Goal: Task Accomplishment & Management: Complete application form

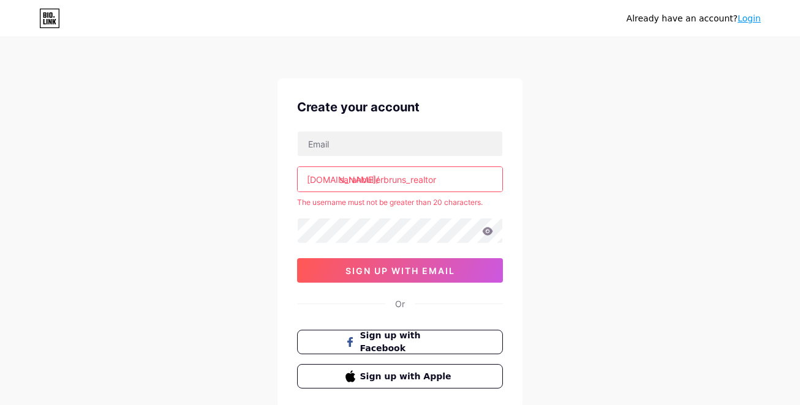
click at [465, 180] on input "sarahbullerbruns_realtor" at bounding box center [400, 179] width 205 height 24
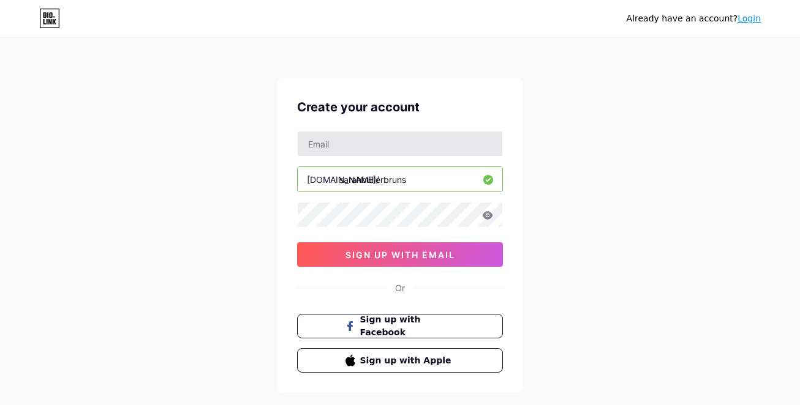
type input "sarahbullerbruns"
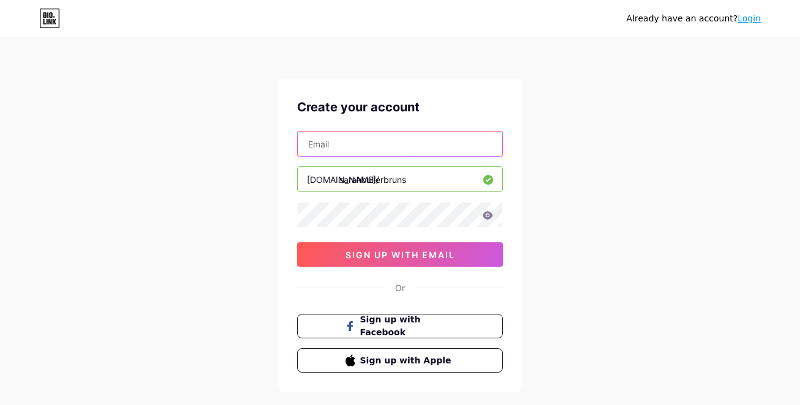
click at [427, 149] on input "text" at bounding box center [400, 144] width 205 height 24
type input "[PERSON_NAME][EMAIL_ADDRESS][DOMAIN_NAME]"
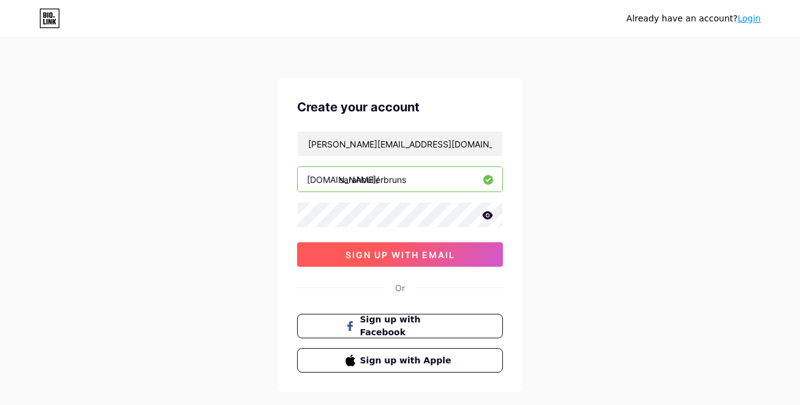
click at [455, 253] on button "sign up with email" at bounding box center [400, 255] width 206 height 24
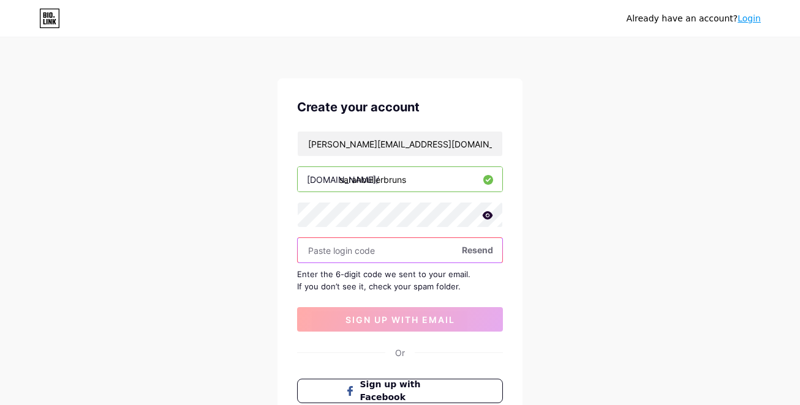
paste input "843460"
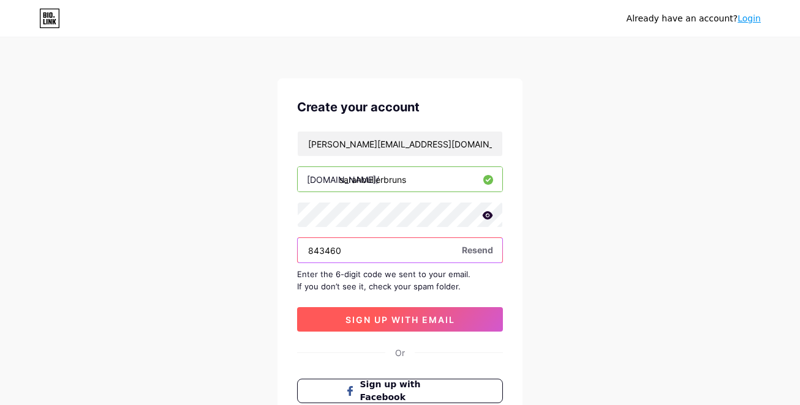
type input "843460"
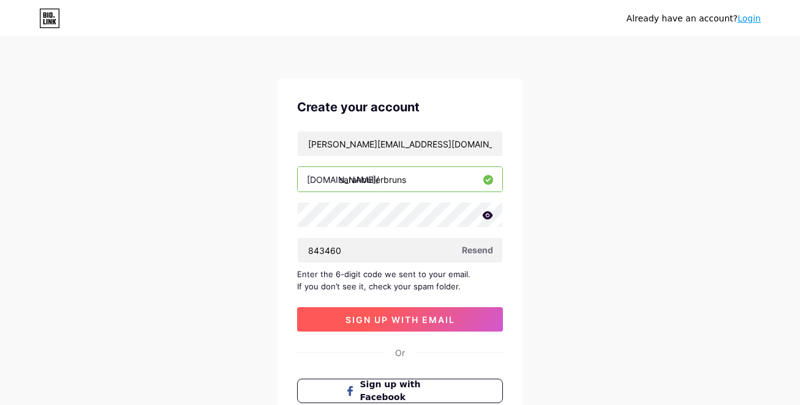
click at [389, 327] on button "sign up with email" at bounding box center [400, 319] width 206 height 24
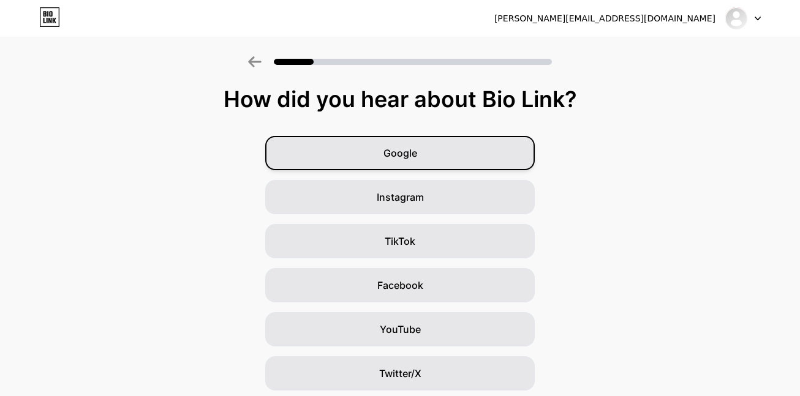
click at [404, 160] on span "Google" at bounding box center [400, 153] width 34 height 15
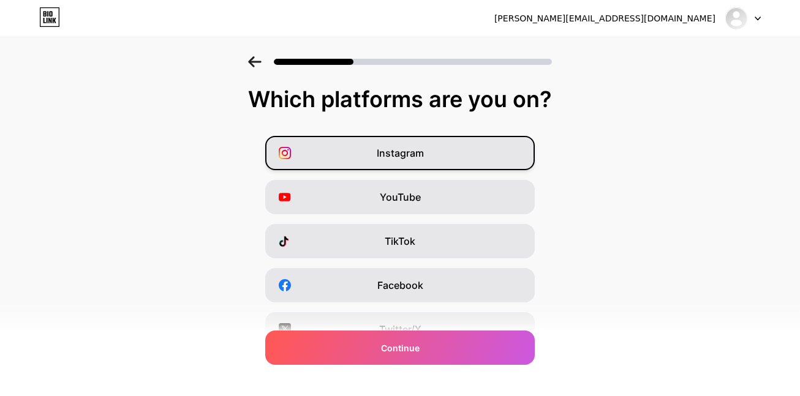
click at [498, 162] on div "Instagram" at bounding box center [399, 153] width 269 height 34
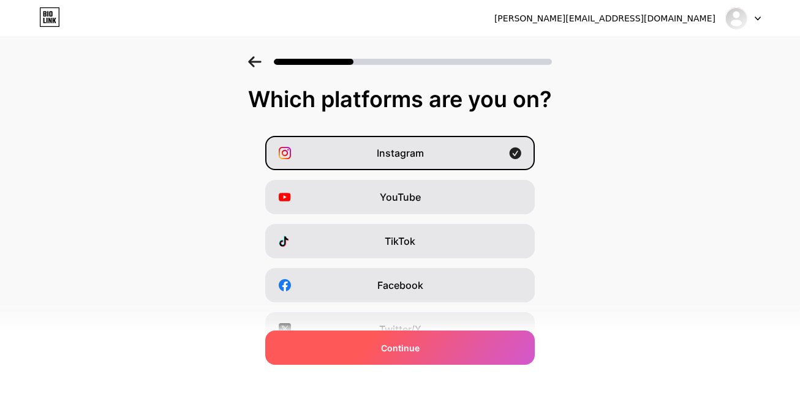
click at [456, 352] on div "Continue" at bounding box center [399, 348] width 269 height 34
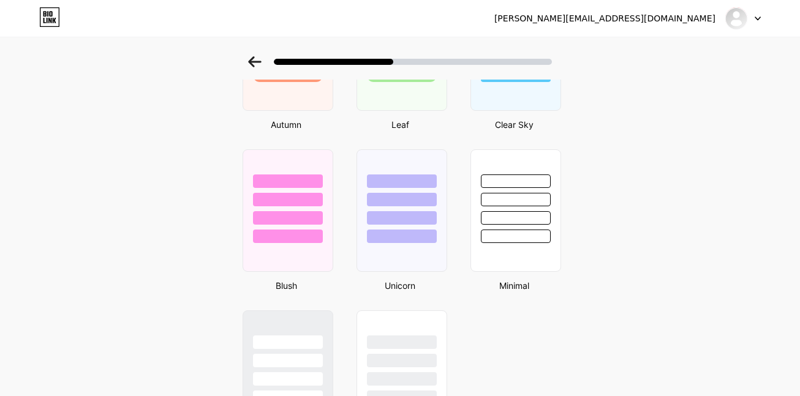
scroll to position [981, 0]
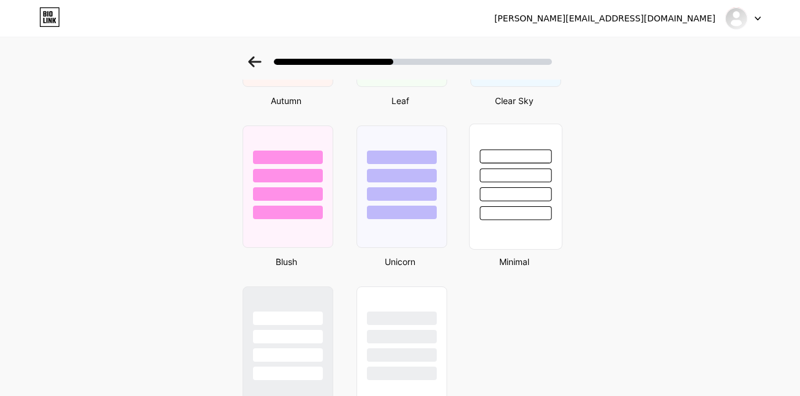
click at [541, 229] on div at bounding box center [515, 187] width 93 height 126
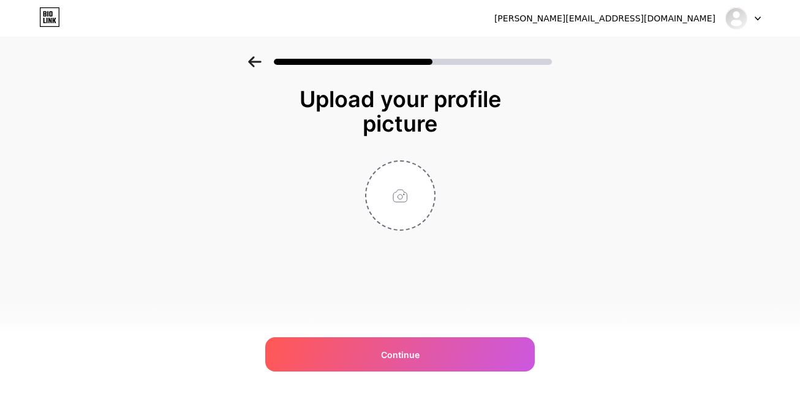
scroll to position [0, 0]
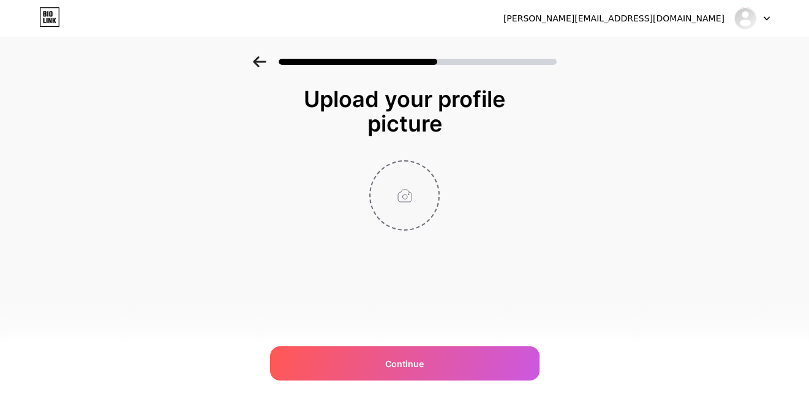
click at [412, 190] on input "file" at bounding box center [405, 196] width 68 height 68
type input "C:\fakepath\[PERSON_NAME] Realtor-49.jpg"
click at [407, 202] on img at bounding box center [404, 195] width 70 height 70
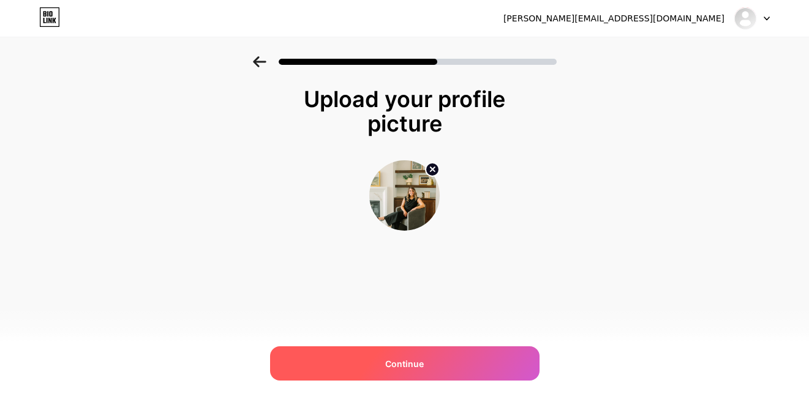
click at [409, 360] on span "Continue" at bounding box center [404, 364] width 39 height 13
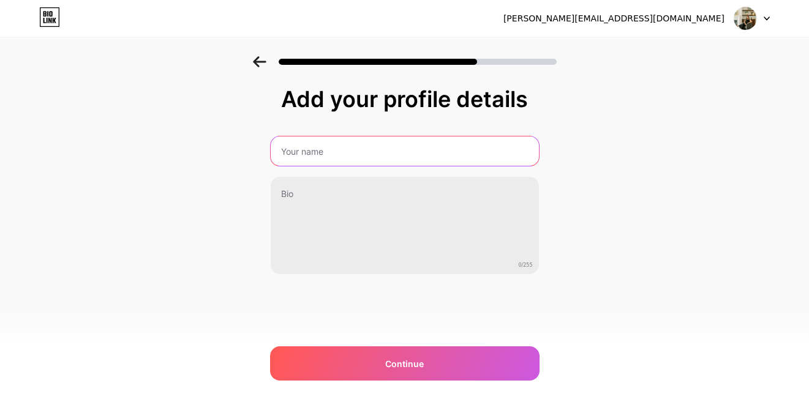
click at [329, 160] on input "text" at bounding box center [405, 151] width 268 height 29
click at [360, 152] on input "[PERSON_NAME]-Bruns_Realtor" at bounding box center [404, 151] width 271 height 29
type input "[PERSON_NAME], Realtor"
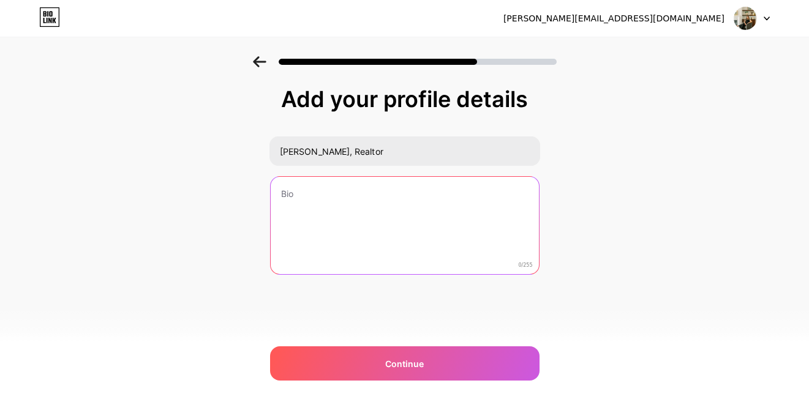
click at [384, 206] on textarea at bounding box center [405, 226] width 268 height 99
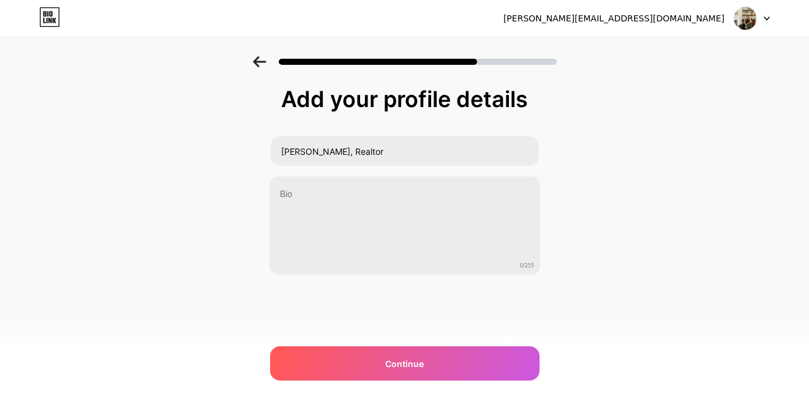
click at [262, 66] on icon at bounding box center [259, 61] width 13 height 11
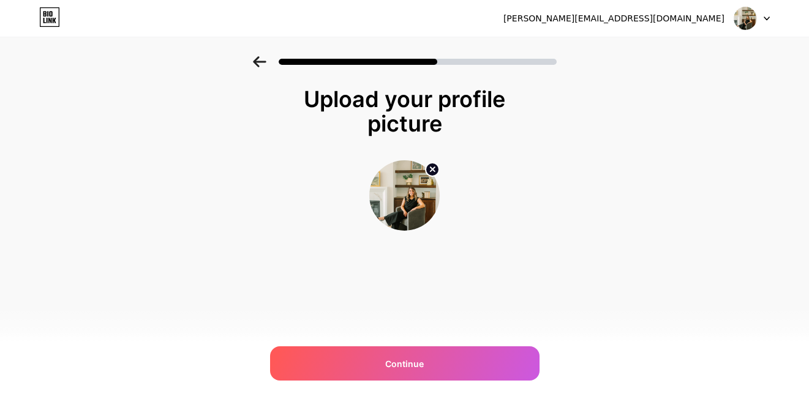
click at [413, 191] on img at bounding box center [404, 195] width 70 height 70
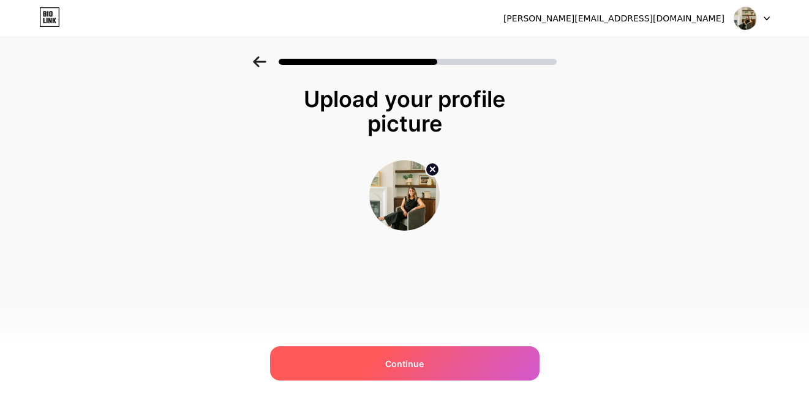
click at [466, 361] on div "Continue" at bounding box center [404, 364] width 269 height 34
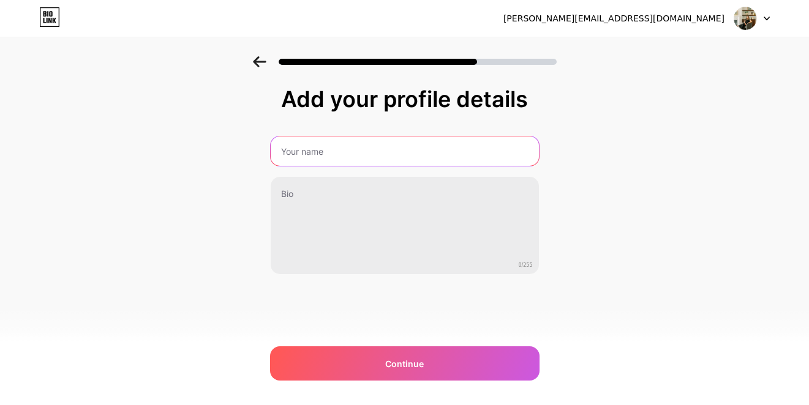
click at [396, 155] on input "text" at bounding box center [405, 151] width 268 height 29
type input "[PERSON_NAME], Realtor"
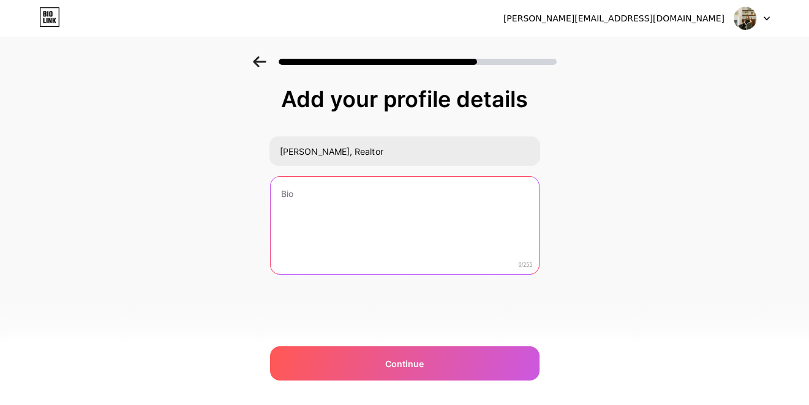
click at [390, 204] on textarea at bounding box center [405, 226] width 268 height 99
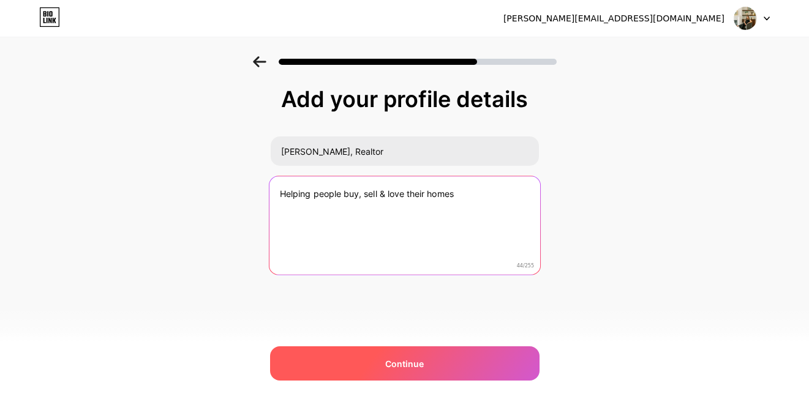
type textarea "Helping people buy, sell & love their homes"
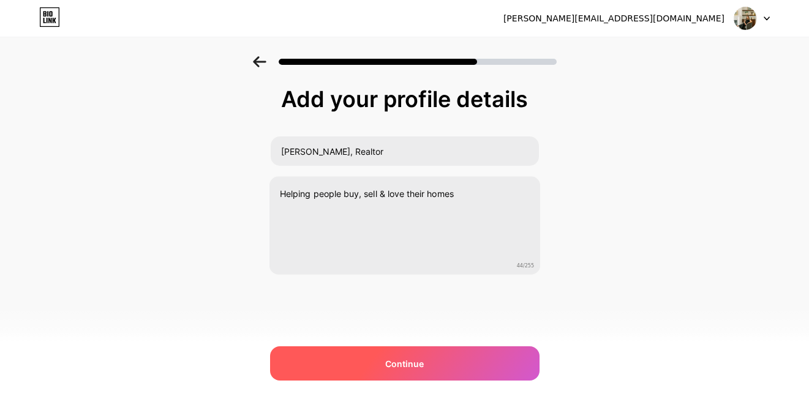
click at [464, 366] on div "Continue" at bounding box center [404, 364] width 269 height 34
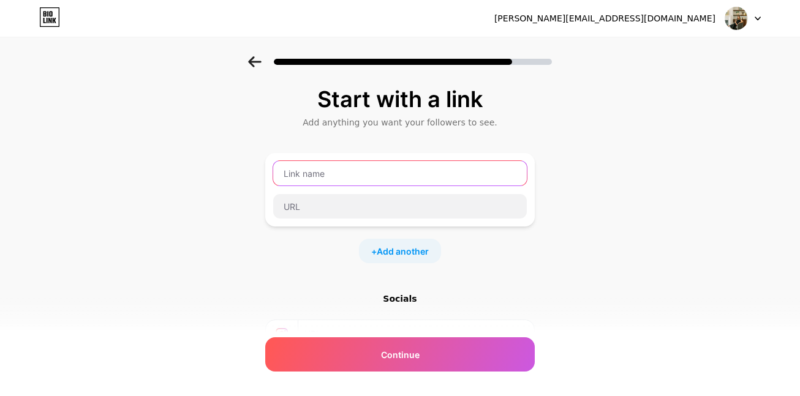
click at [363, 176] on input "text" at bounding box center [400, 173] width 254 height 24
type input "What People Are Saying About Me"
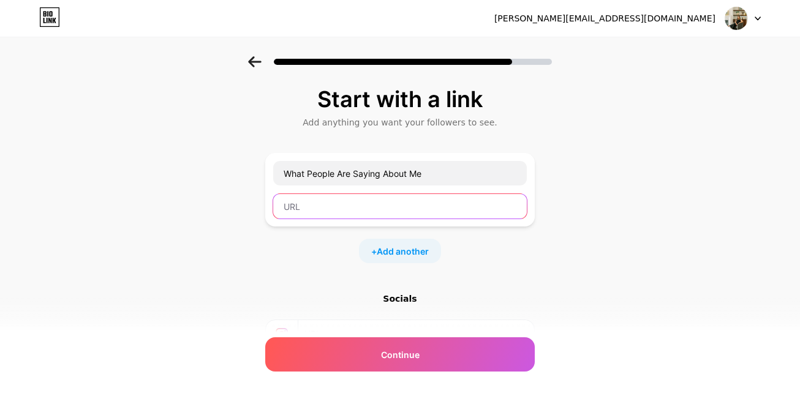
click at [336, 208] on input "text" at bounding box center [400, 206] width 254 height 24
paste input "[URL][DOMAIN_NAME]"
type input "[URL][DOMAIN_NAME]"
click at [400, 250] on span "Add another" at bounding box center [403, 251] width 52 height 13
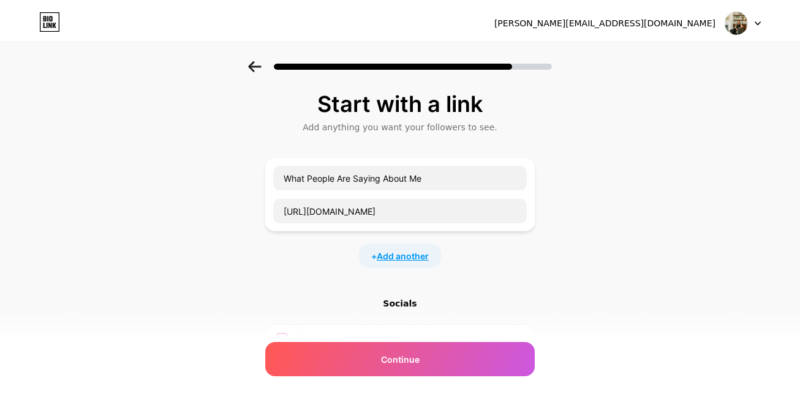
scroll to position [0, 0]
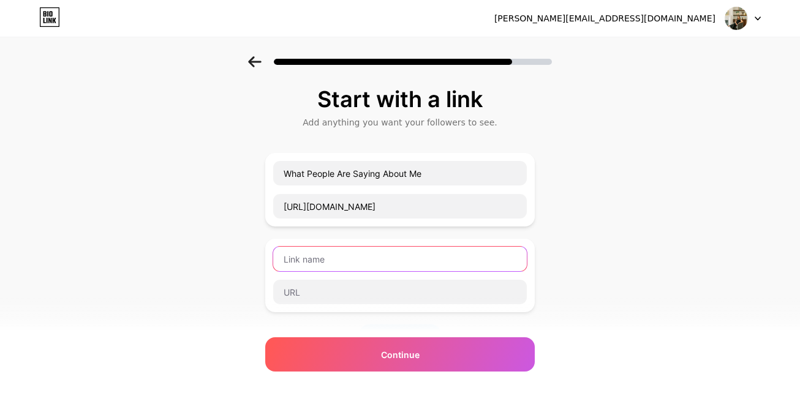
click at [400, 250] on input "text" at bounding box center [400, 259] width 254 height 24
click at [375, 258] on input "Share the Love (Review Submission)" at bounding box center [400, 259] width 254 height 24
click at [333, 261] on input "Share the Love (Review Submission)" at bounding box center [400, 259] width 254 height 24
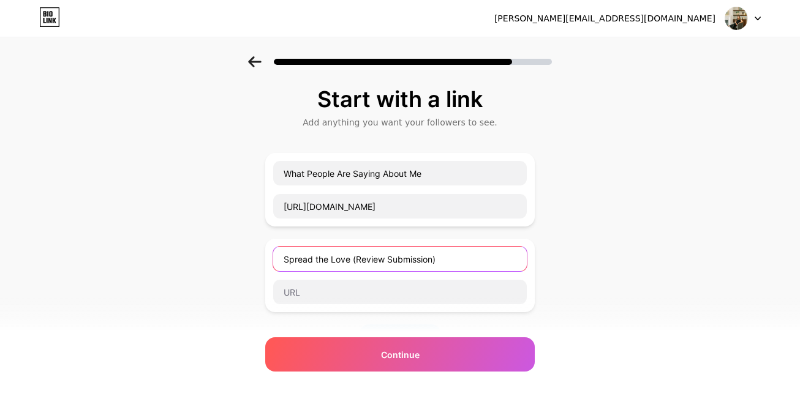
type input "Spread the Love (Review Submission)"
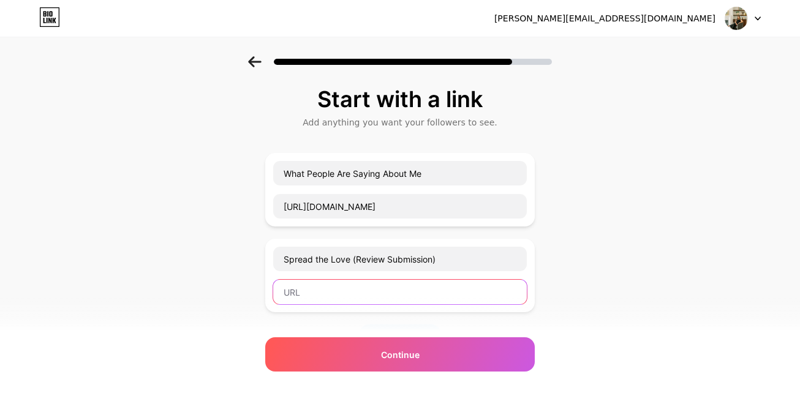
click at [337, 280] on input "text" at bounding box center [400, 292] width 254 height 24
paste input "[URL][DOMAIN_NAME]"
type input "[URL][DOMAIN_NAME]"
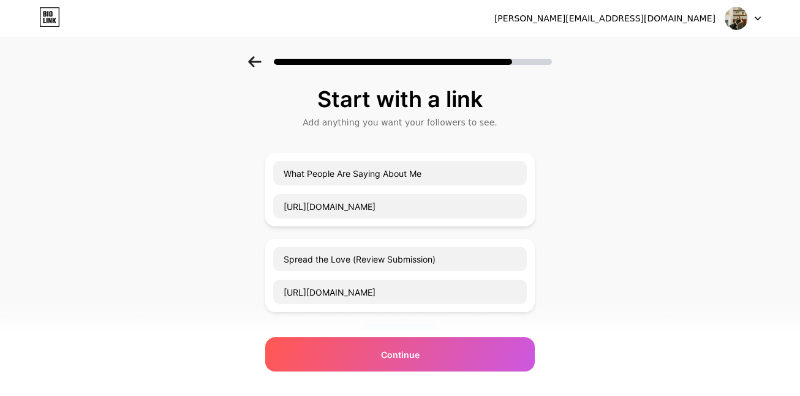
click at [598, 243] on div "Start with a link Add anything you want your followers to see. What People Are …" at bounding box center [400, 314] width 800 height 516
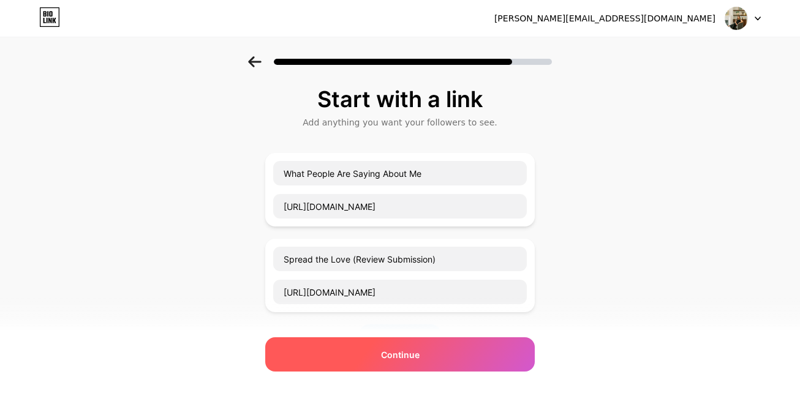
click at [446, 355] on div "Continue" at bounding box center [399, 354] width 269 height 34
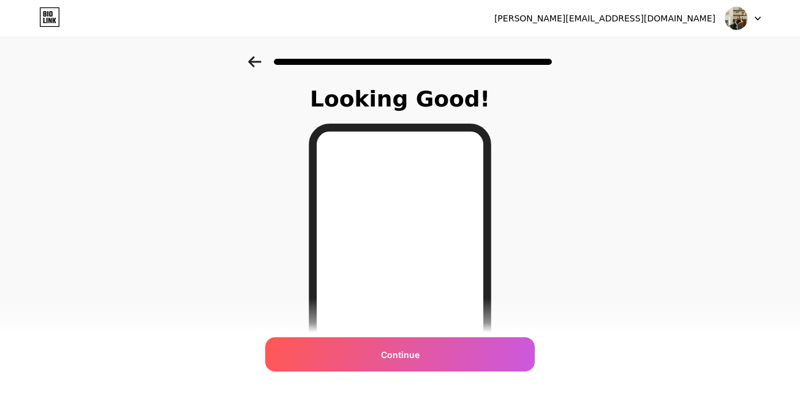
drag, startPoint x: 491, startPoint y: 167, endPoint x: 492, endPoint y: 289, distance: 121.9
click at [491, 290] on div at bounding box center [400, 312] width 183 height 377
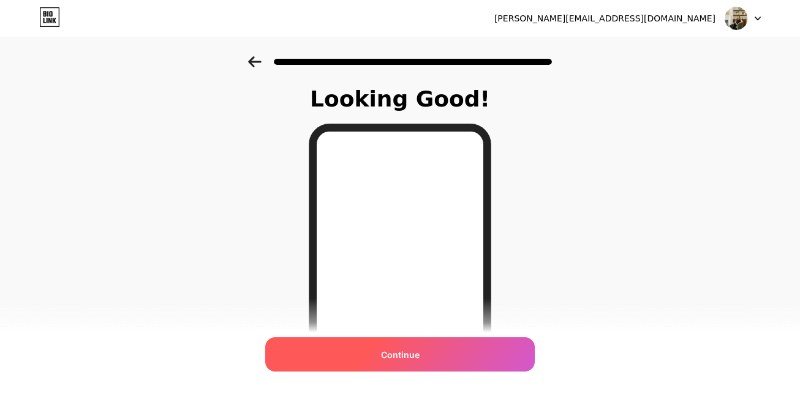
click at [440, 369] on div "Continue" at bounding box center [399, 354] width 269 height 34
